Goal: Task Accomplishment & Management: Use online tool/utility

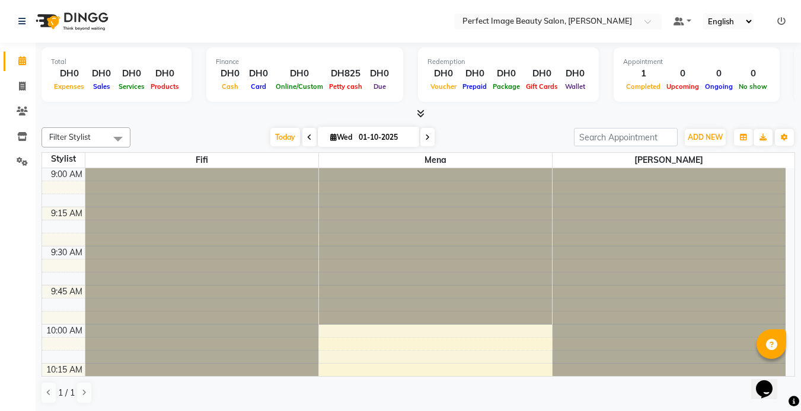
click at [426, 137] on icon at bounding box center [427, 137] width 5 height 7
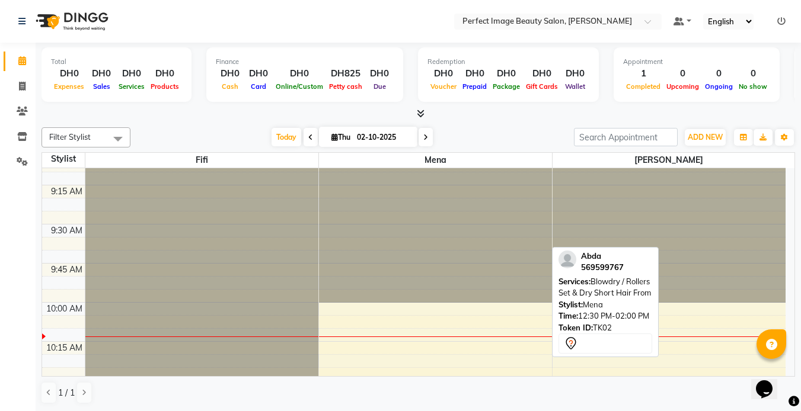
scroll to position [18, 0]
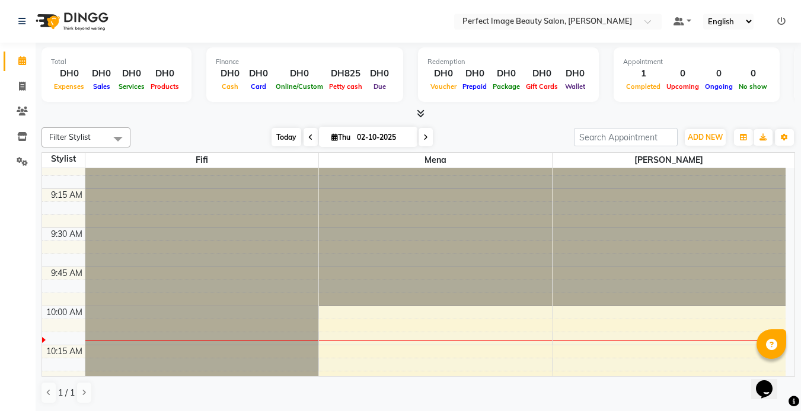
click at [282, 140] on span "Today" at bounding box center [286, 137] width 30 height 18
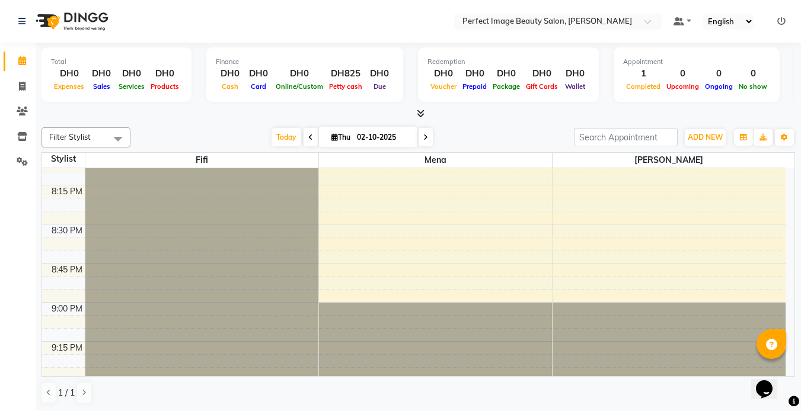
scroll to position [1825, 0]
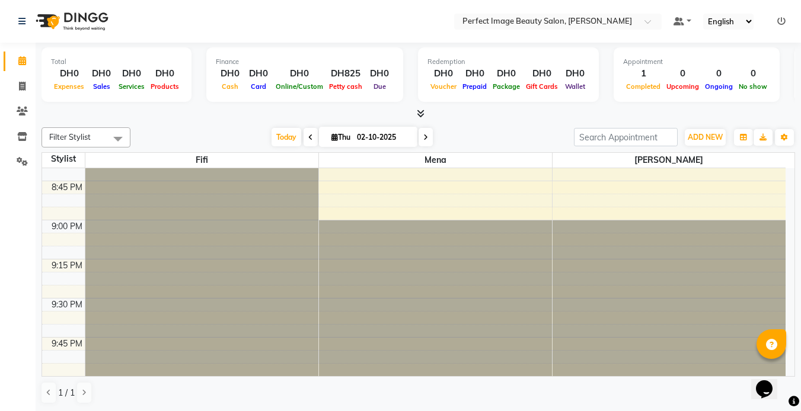
click at [423, 135] on icon at bounding box center [425, 137] width 5 height 7
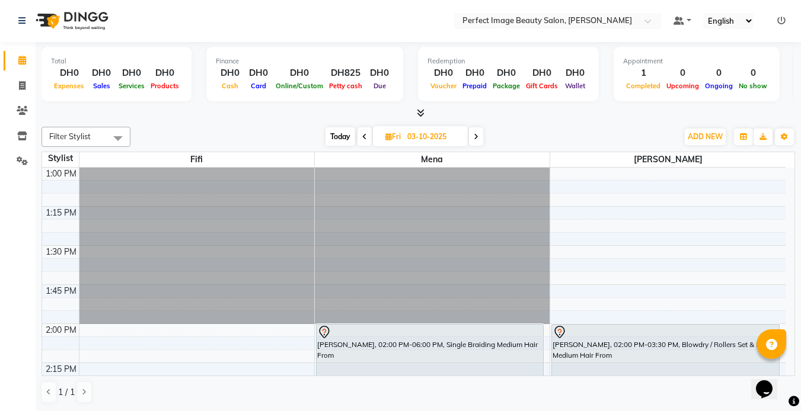
scroll to position [0, 0]
click at [343, 136] on span "Today" at bounding box center [340, 137] width 30 height 18
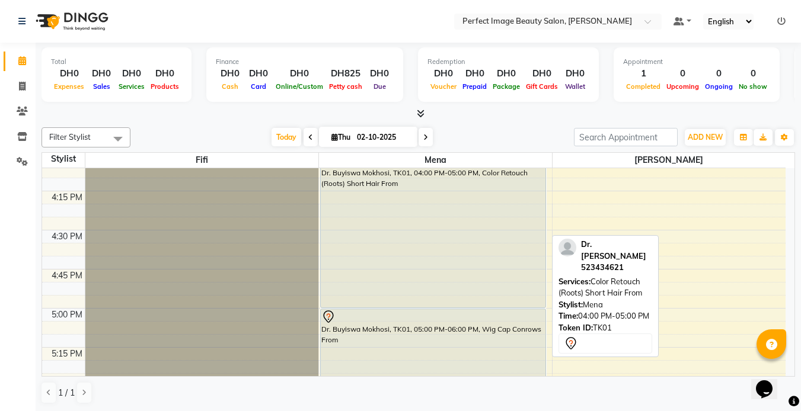
scroll to position [1112, 0]
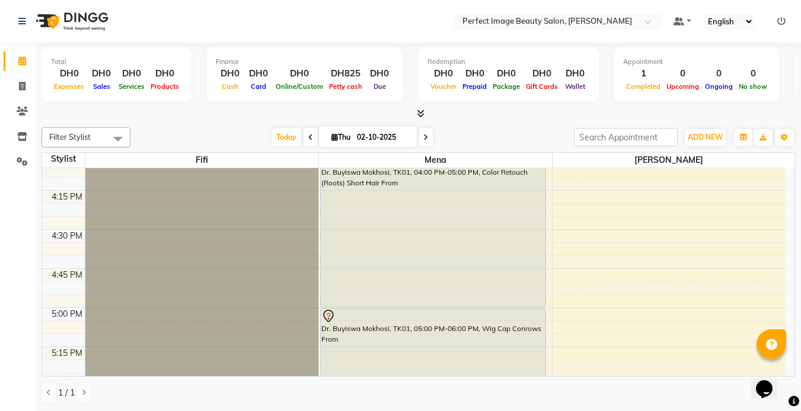
click at [424, 138] on icon at bounding box center [425, 137] width 5 height 7
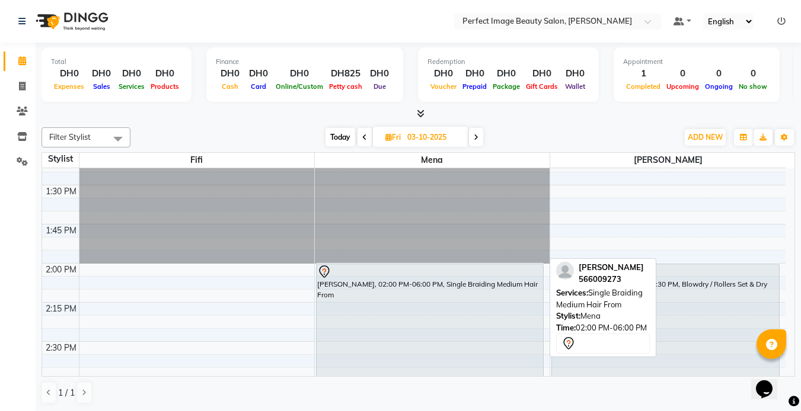
scroll to position [59, 0]
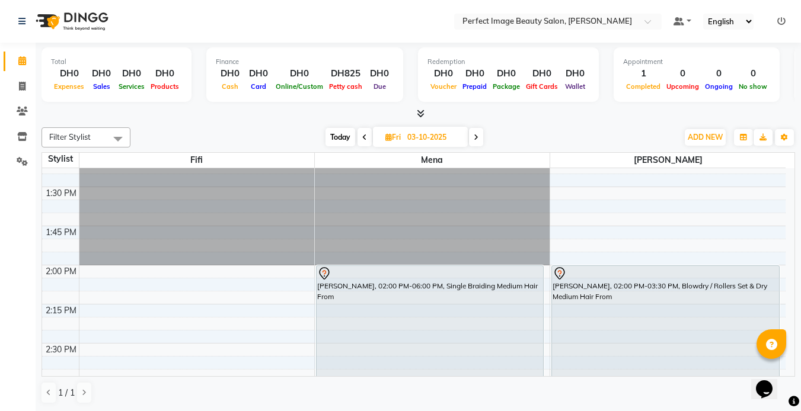
click at [476, 139] on icon at bounding box center [476, 137] width 5 height 7
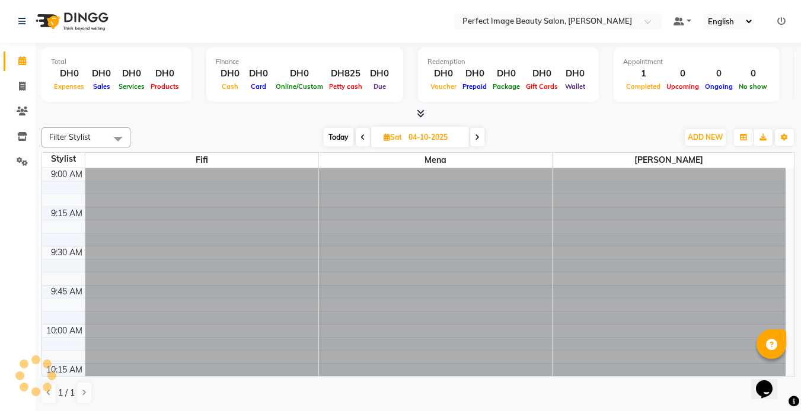
scroll to position [157, 0]
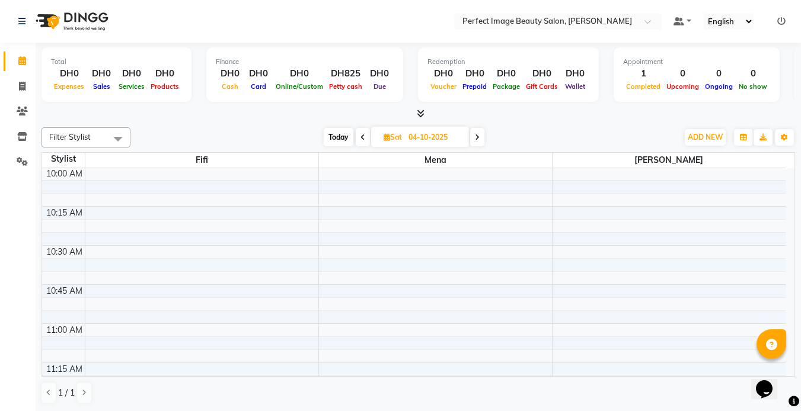
click at [361, 137] on icon at bounding box center [362, 137] width 5 height 7
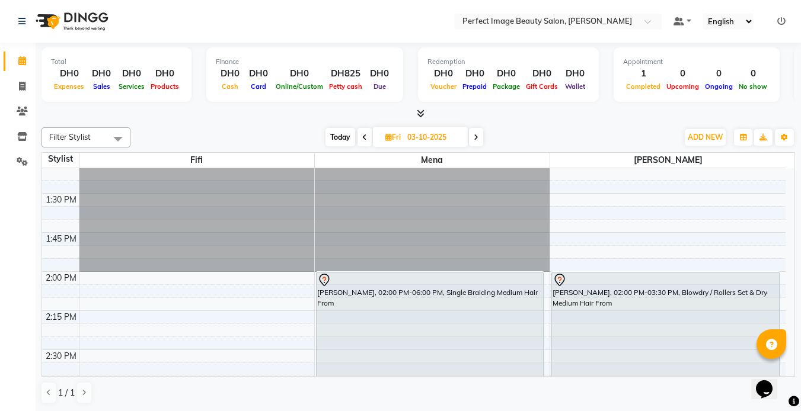
scroll to position [1, 0]
click at [334, 135] on span "Today" at bounding box center [340, 136] width 30 height 18
type input "02-10-2025"
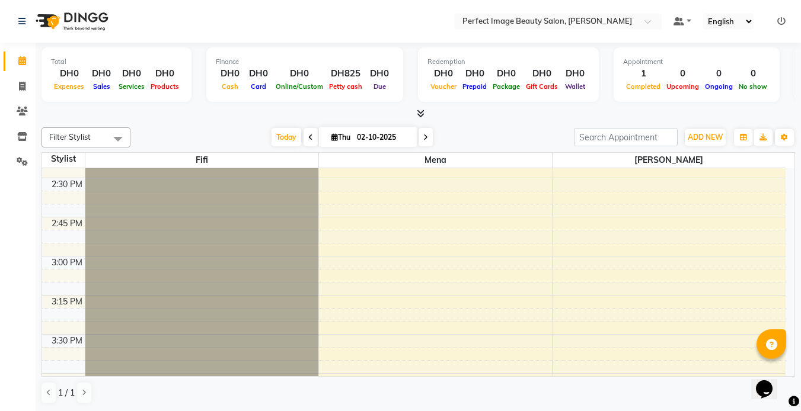
scroll to position [851, 0]
